Goal: Task Accomplishment & Management: Use online tool/utility

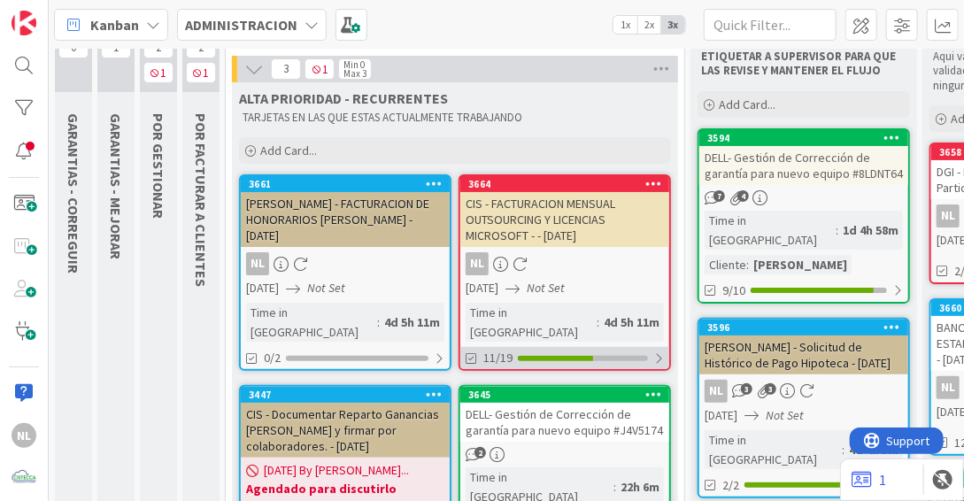
scroll to position [89, 0]
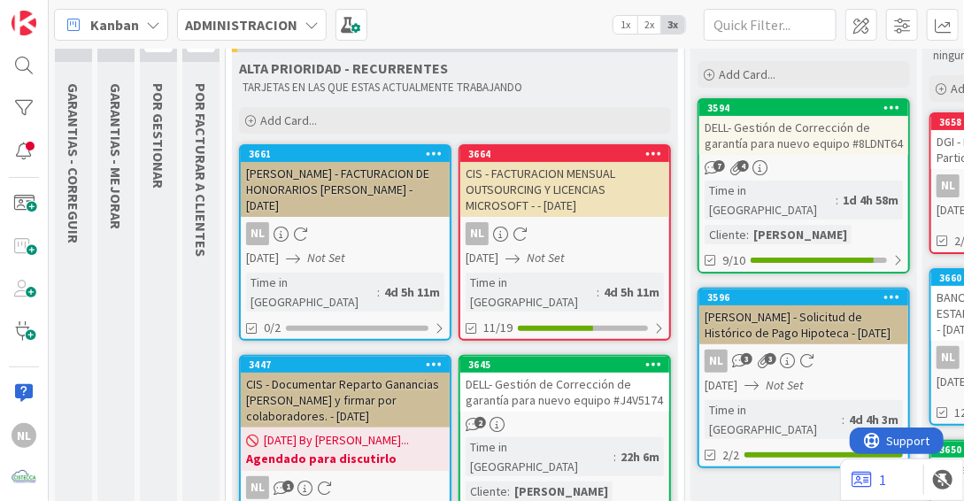
click at [814, 173] on div "7 4" at bounding box center [803, 167] width 209 height 15
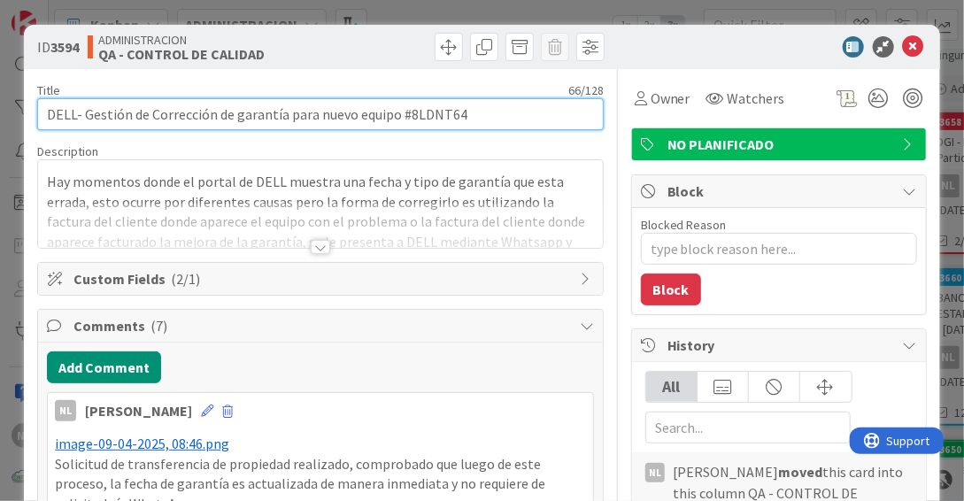
click at [466, 118] on input "DELL- Gestión de Corrección de garantía para nuevo equipo #8LDNT64" at bounding box center [320, 114] width 567 height 32
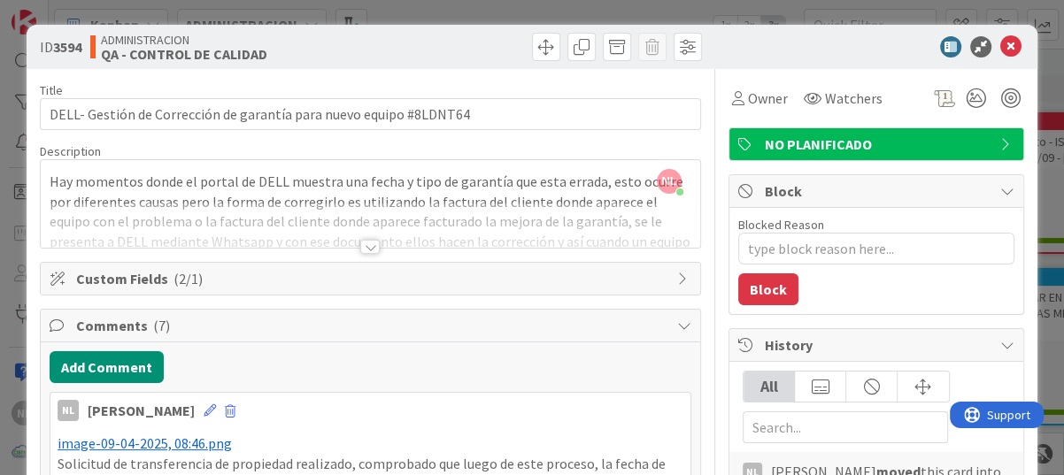
click at [375, 45] on div at bounding box center [538, 47] width 327 height 28
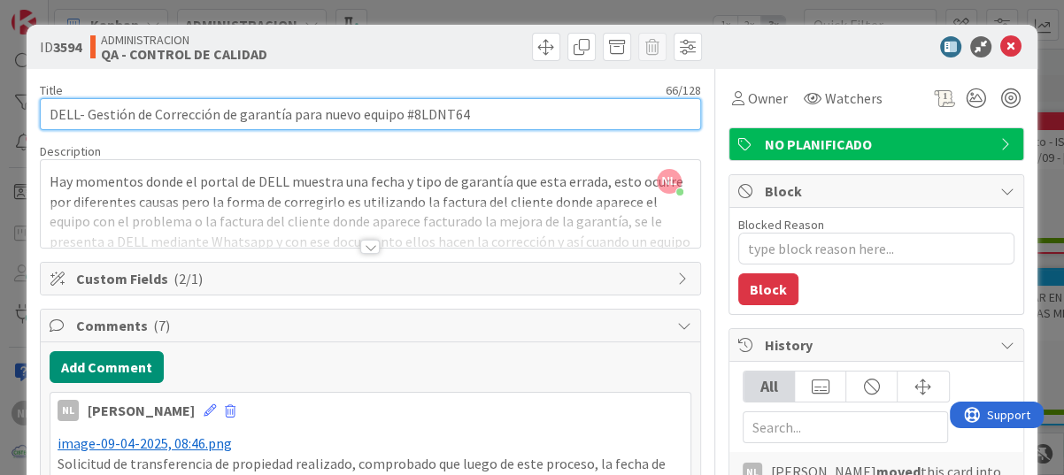
drag, startPoint x: 406, startPoint y: 109, endPoint x: 502, endPoint y: 120, distance: 96.3
click at [502, 120] on input "DELL- Gestión de Corrección de garantía para nuevo equipo #8LDNT64" at bounding box center [370, 114] width 661 height 32
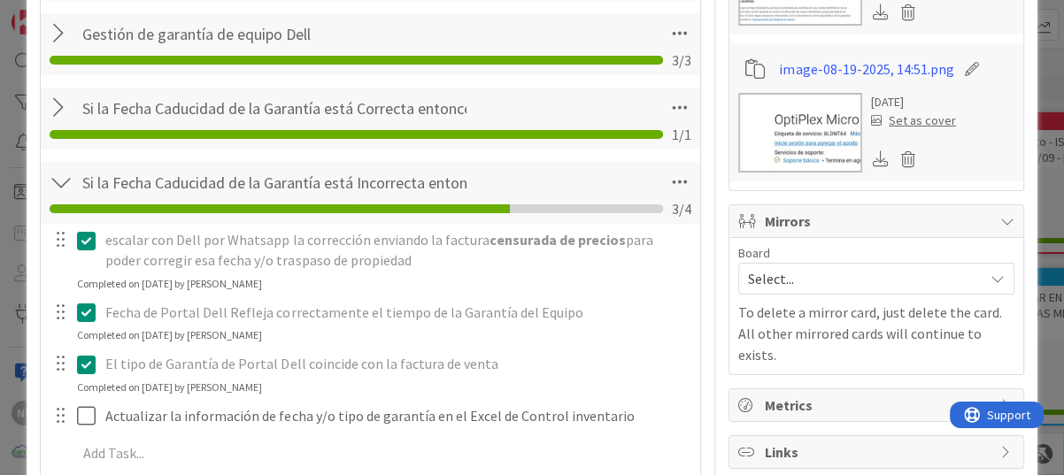
scroll to position [1948, 0]
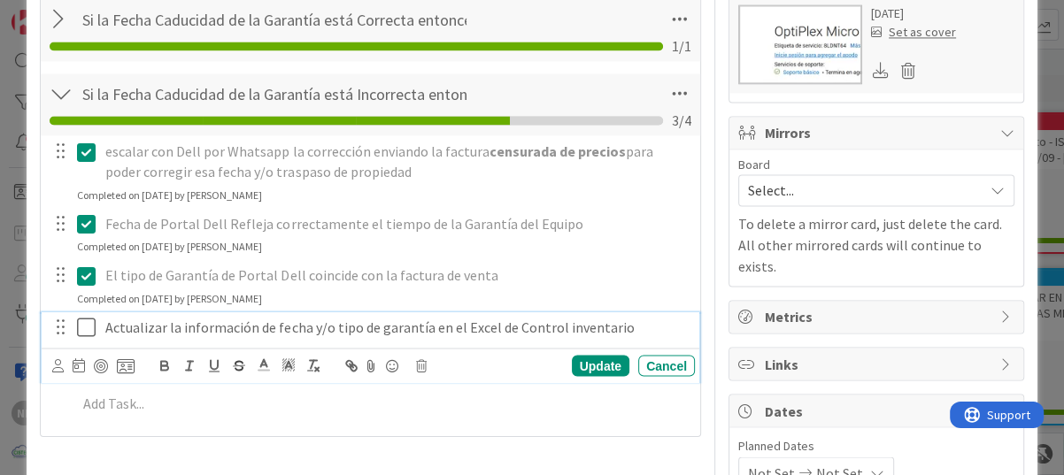
click at [86, 317] on icon at bounding box center [86, 327] width 19 height 21
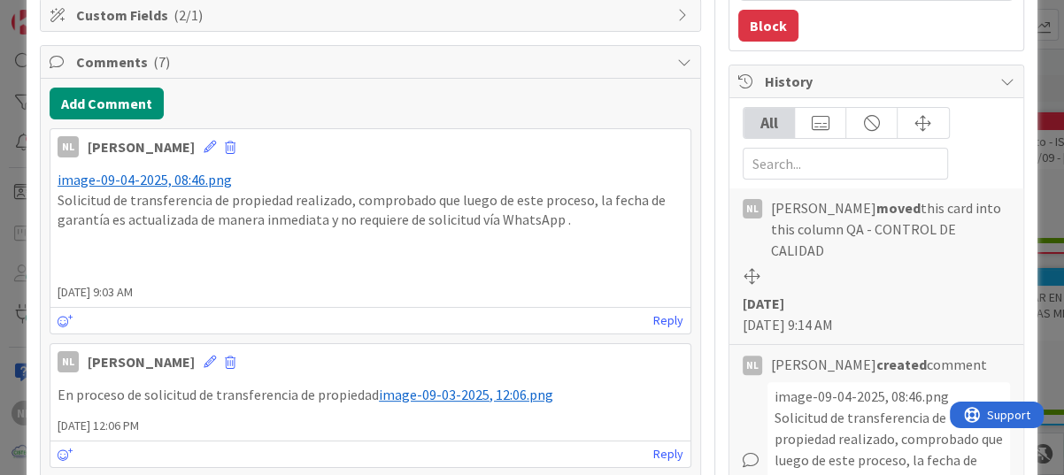
scroll to position [0, 0]
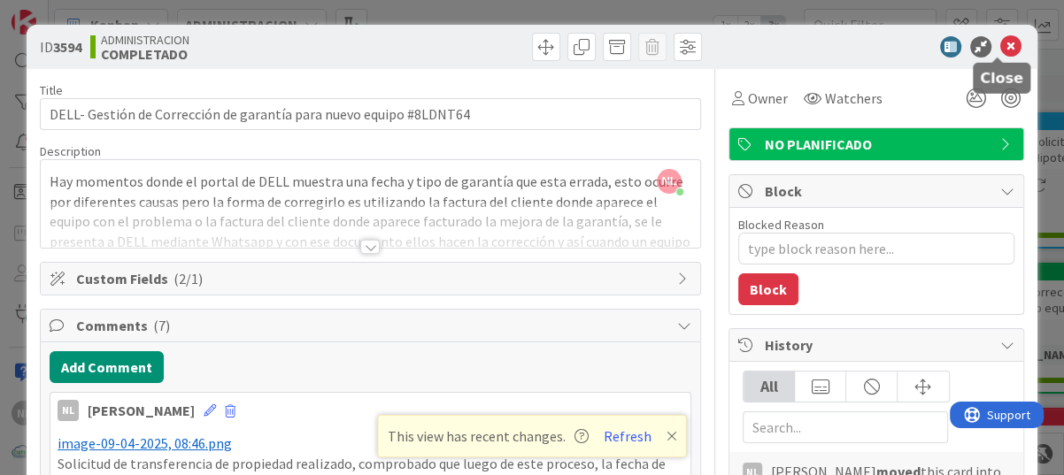
click at [963, 42] on icon at bounding box center [1010, 46] width 21 height 21
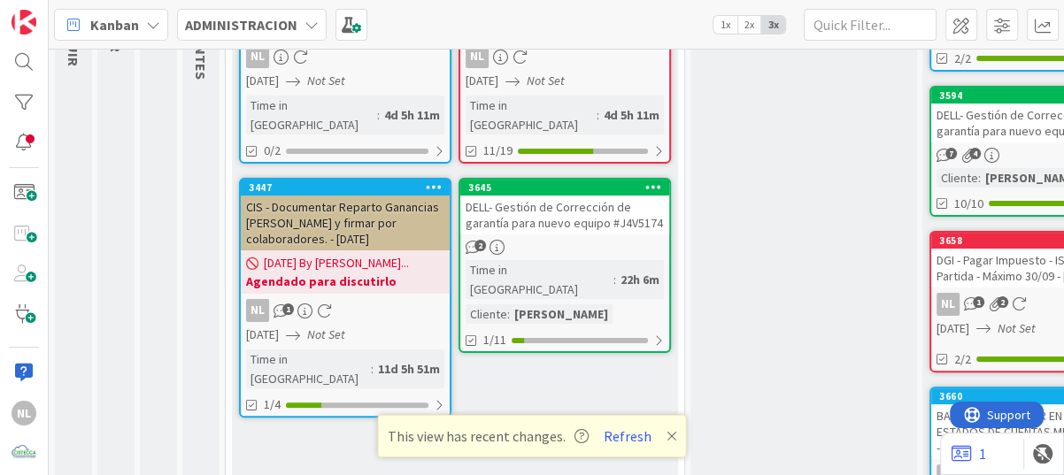
click at [341, 220] on div "CIS - Documentar Reparto Ganancias Q Anterior y firmar por colaboradores. - 07/…" at bounding box center [345, 223] width 209 height 55
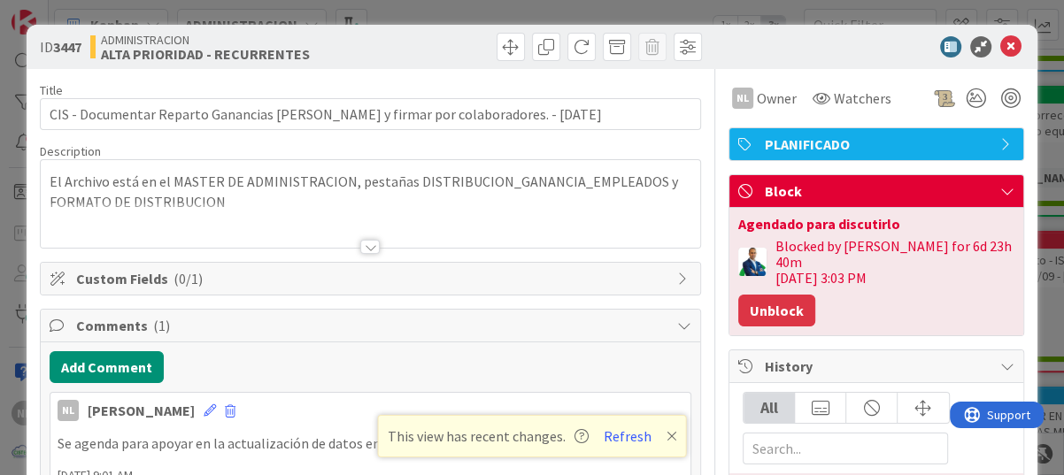
click at [762, 295] on button "Unblock" at bounding box center [776, 311] width 77 height 32
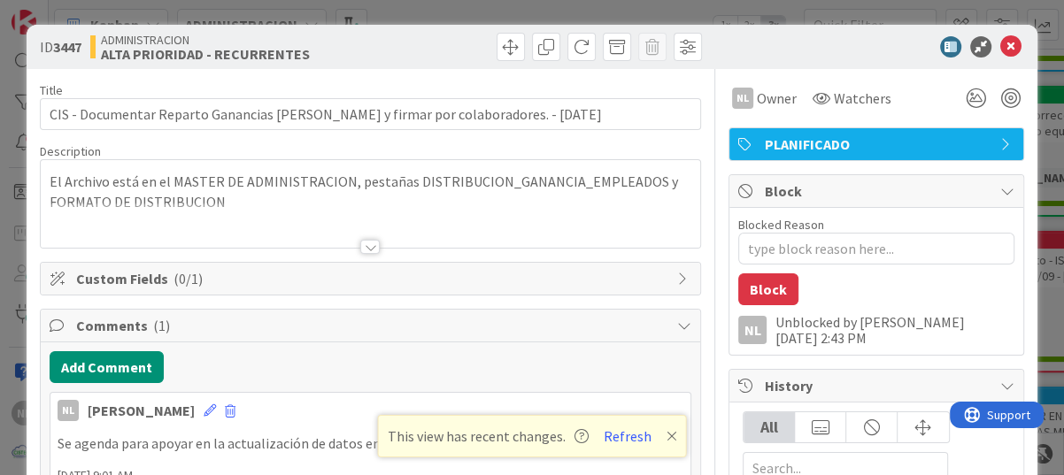
type textarea "x"
click at [963, 41] on icon at bounding box center [1010, 46] width 21 height 21
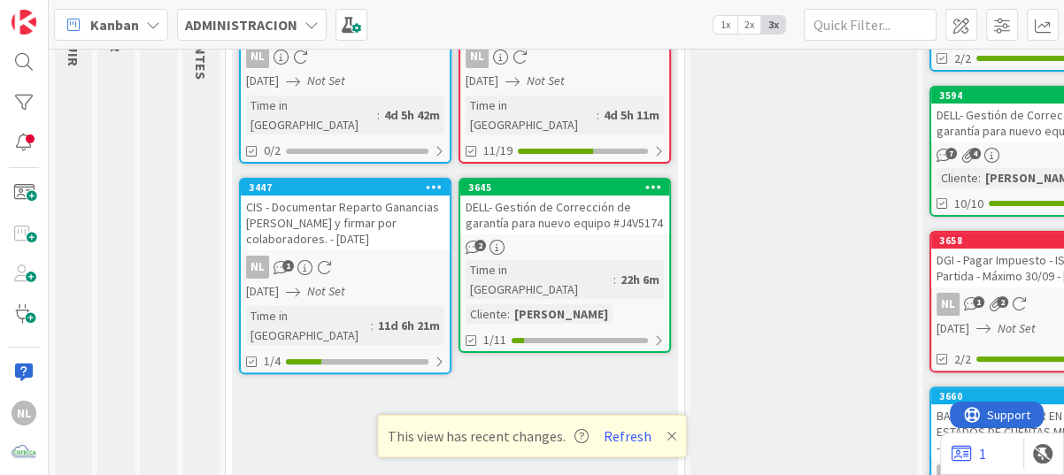
scroll to position [177, 0]
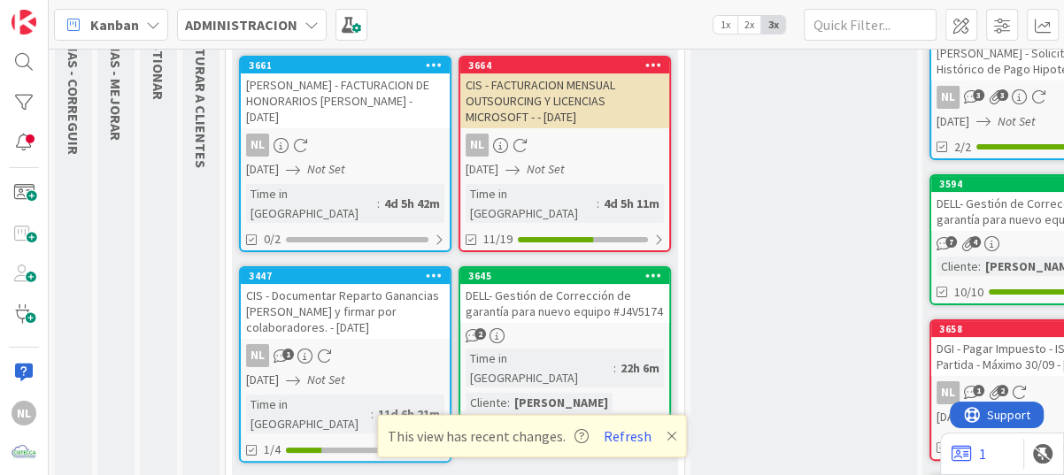
click at [667, 434] on icon at bounding box center [672, 436] width 11 height 14
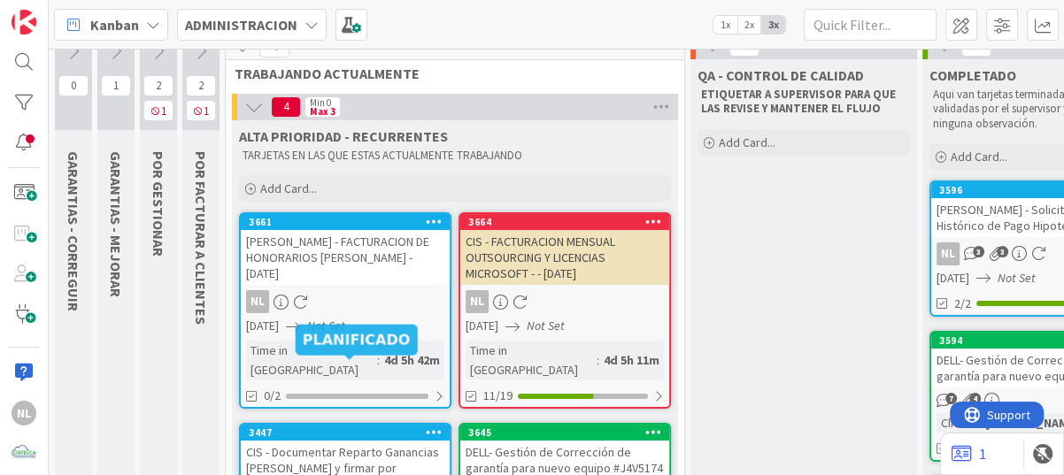
scroll to position [0, 0]
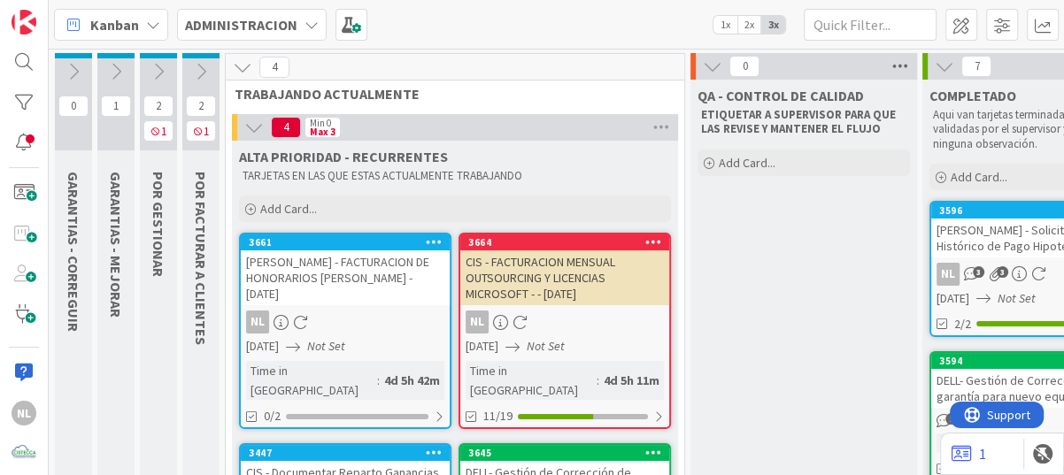
click at [899, 67] on icon at bounding box center [900, 66] width 23 height 27
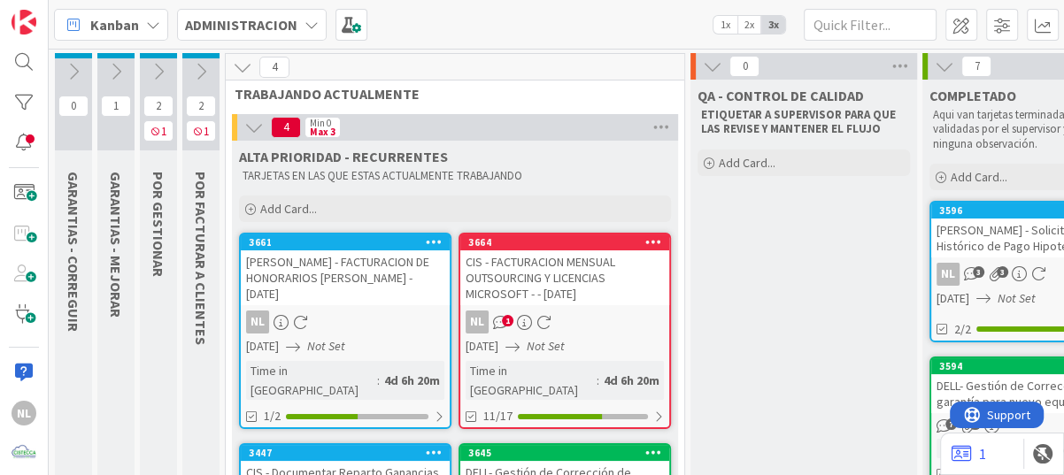
click at [345, 338] on icon "Not Set" at bounding box center [326, 346] width 38 height 16
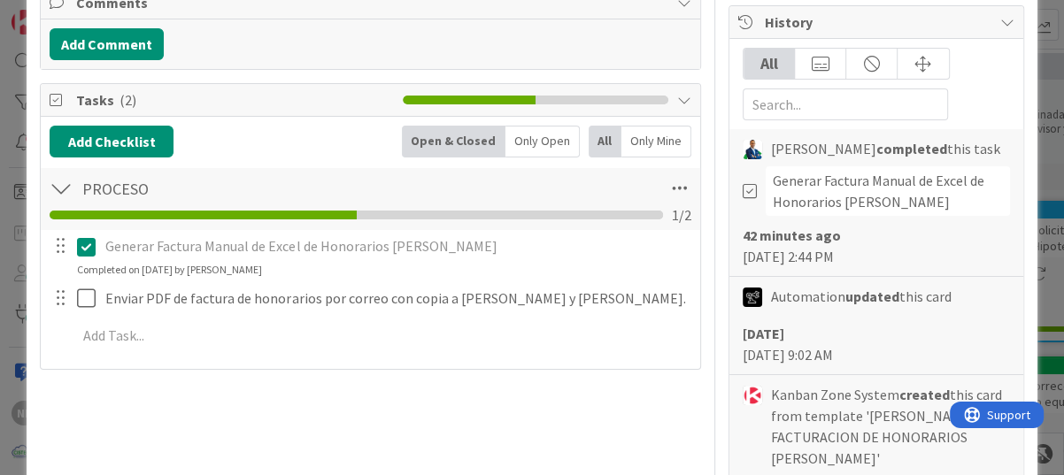
scroll to position [354, 0]
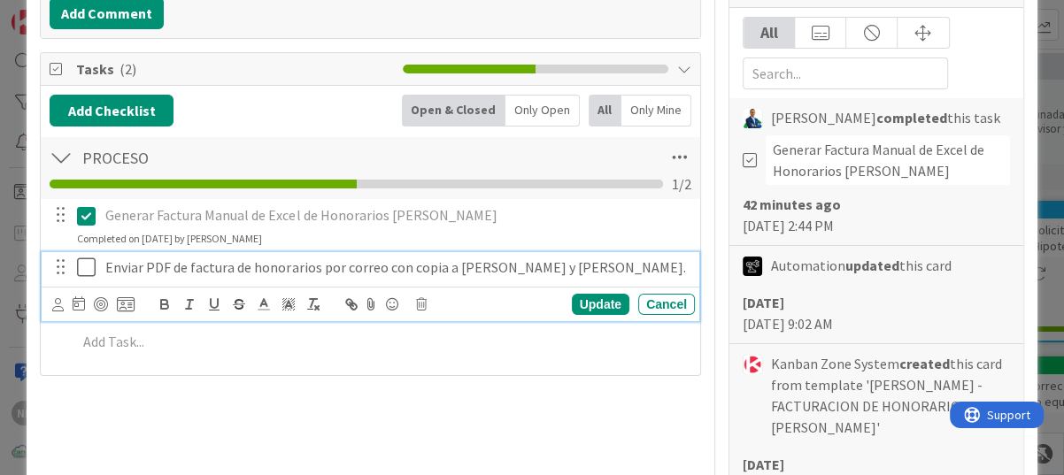
click at [86, 269] on icon at bounding box center [86, 267] width 19 height 21
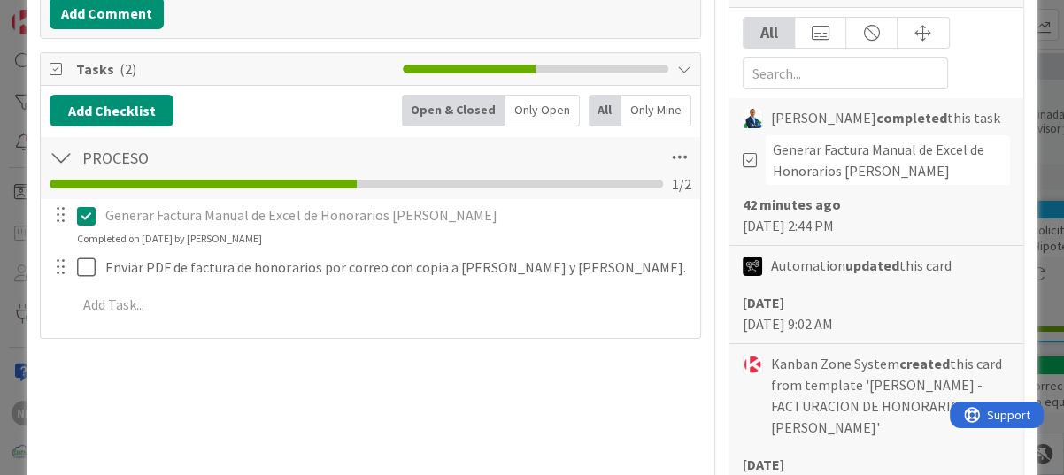
type textarea "x"
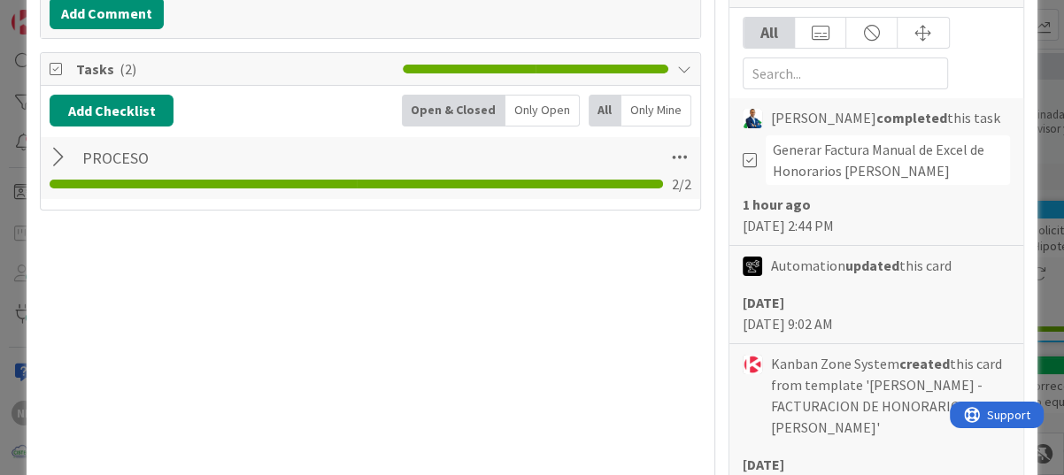
scroll to position [0, 0]
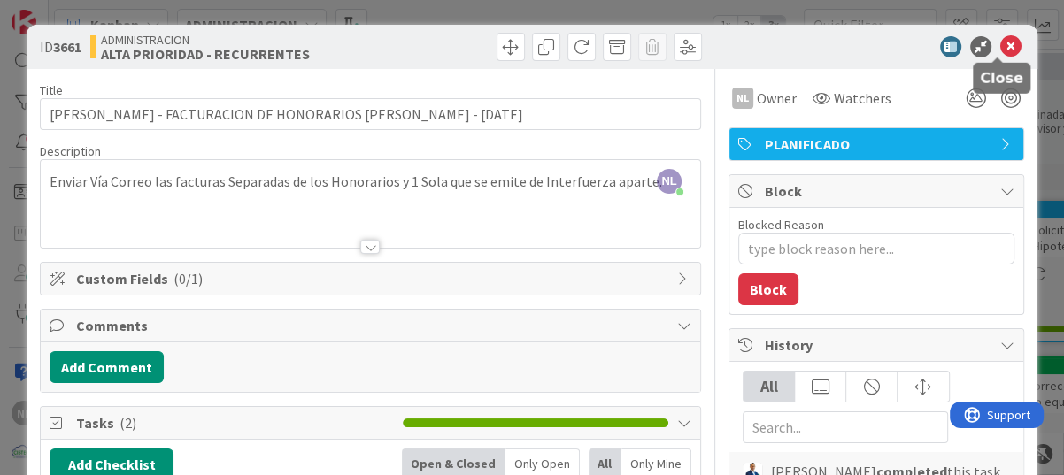
click at [1000, 42] on icon at bounding box center [1010, 46] width 21 height 21
